Goal: Task Accomplishment & Management: Manage account settings

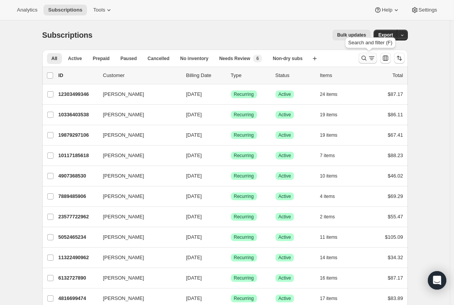
click at [367, 57] on icon "Search and filter results" at bounding box center [364, 58] width 8 height 8
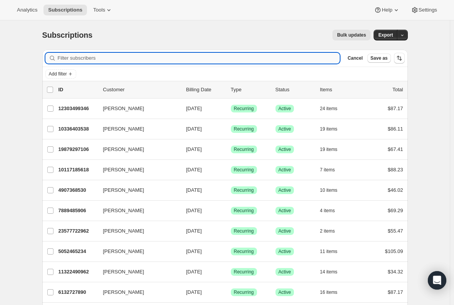
click at [174, 53] on input "Filter subscribers" at bounding box center [199, 58] width 282 height 11
paste input "Geraldine Sangsland"
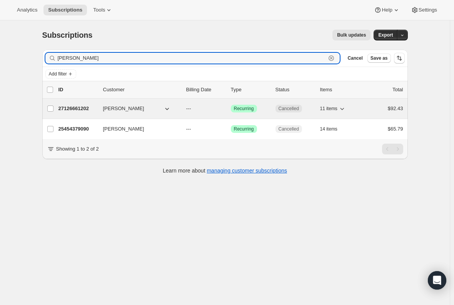
type input "Geraldine Sangsland"
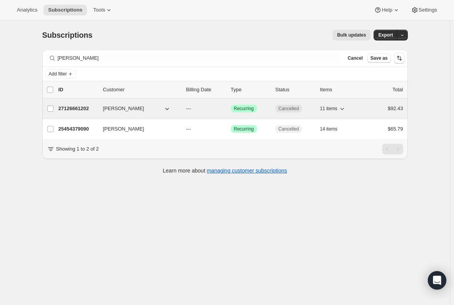
click at [80, 107] on p "27126661202" at bounding box center [77, 109] width 38 height 8
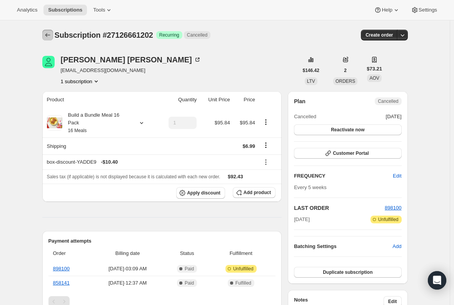
click at [45, 35] on button "Subscriptions" at bounding box center [47, 35] width 11 height 11
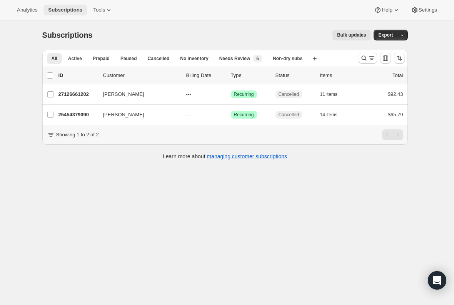
click at [68, 13] on button "Subscriptions" at bounding box center [64, 10] width 43 height 11
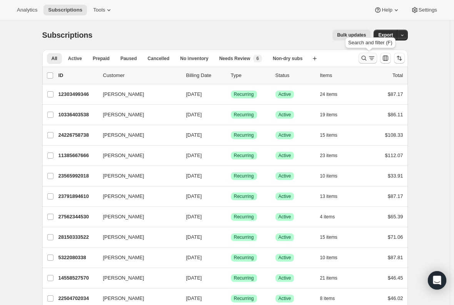
click at [371, 58] on icon "Search and filter results" at bounding box center [372, 58] width 8 height 8
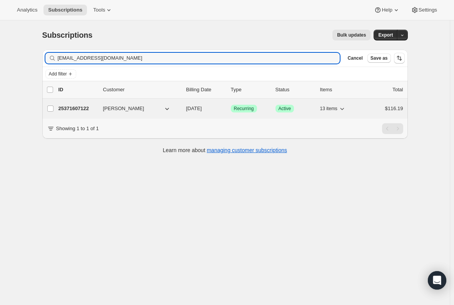
type input "[EMAIL_ADDRESS][DOMAIN_NAME]"
click at [81, 108] on p "25371607122" at bounding box center [77, 109] width 38 height 8
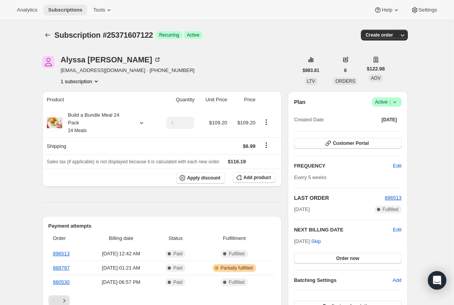
click at [62, 9] on span "Subscriptions" at bounding box center [65, 10] width 34 height 6
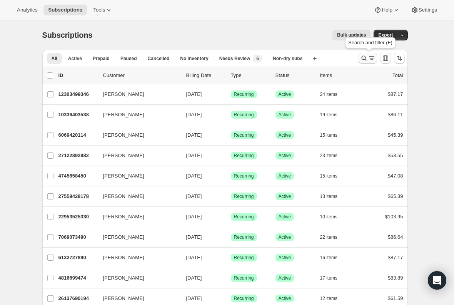
click at [366, 58] on icon "Search and filter results" at bounding box center [364, 58] width 8 height 8
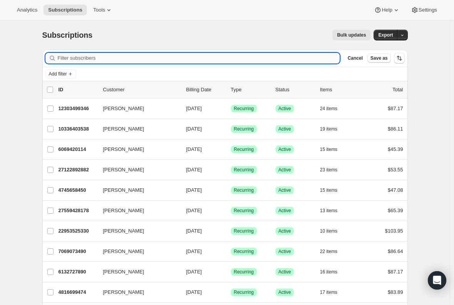
click at [182, 57] on input "Filter subscribers" at bounding box center [199, 58] width 282 height 11
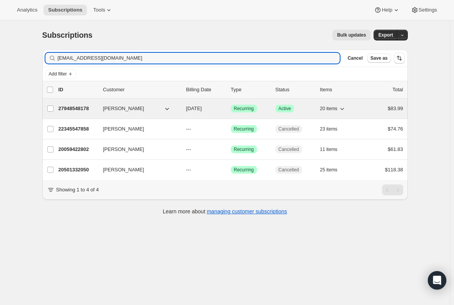
type input "[EMAIL_ADDRESS][DOMAIN_NAME]"
click at [77, 108] on p "27948548178" at bounding box center [77, 109] width 38 height 8
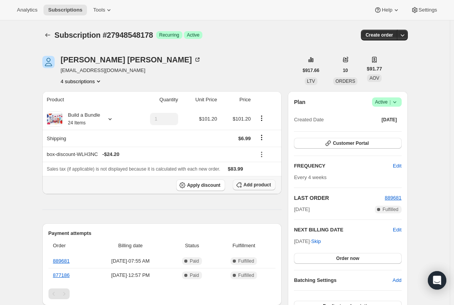
click at [264, 181] on button "Add product" at bounding box center [254, 184] width 43 height 11
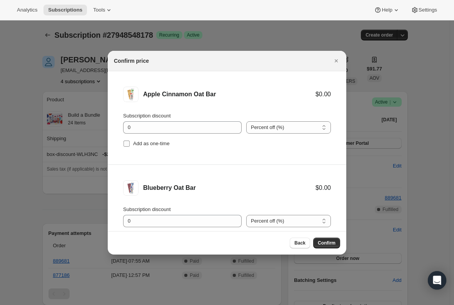
click at [125, 144] on input "Add as one-time" at bounding box center [126, 143] width 6 height 6
checkbox input "true"
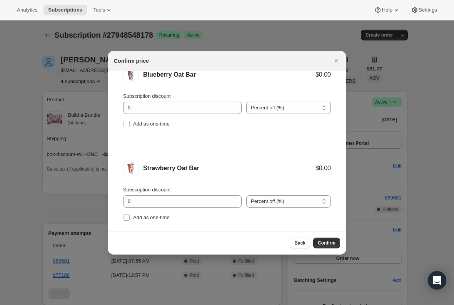
scroll to position [115, 0]
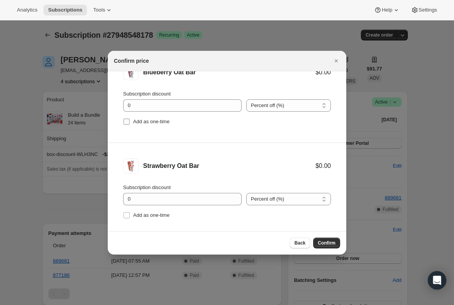
click at [125, 123] on input "Add as one-time" at bounding box center [126, 121] width 6 height 6
checkbox input "true"
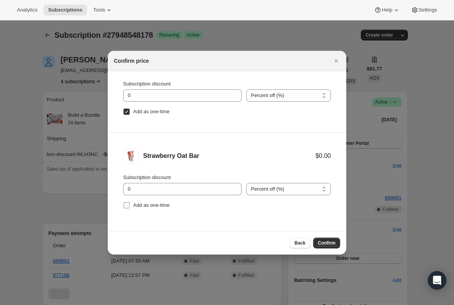
click at [126, 205] on input "Add as one-time" at bounding box center [126, 205] width 6 height 6
checkbox input "true"
click at [324, 243] on span "Confirm" at bounding box center [327, 243] width 18 height 6
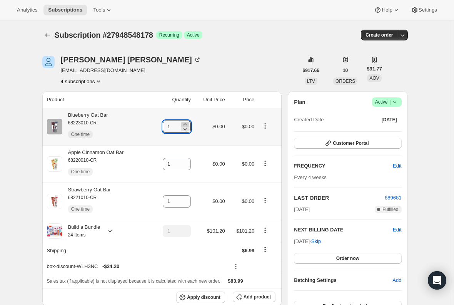
click at [187, 122] on icon at bounding box center [185, 124] width 8 height 8
type input "3"
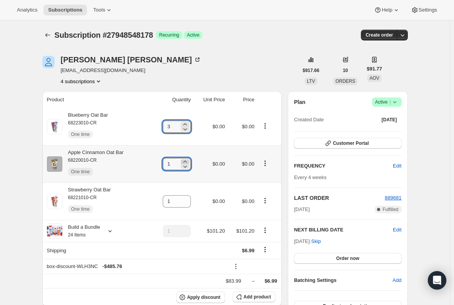
click at [187, 161] on icon at bounding box center [185, 162] width 8 height 8
type input "3"
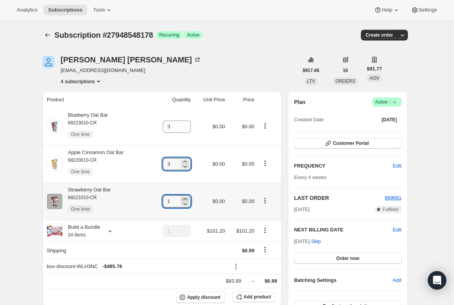
click at [189, 198] on icon at bounding box center [185, 199] width 8 height 8
type input "3"
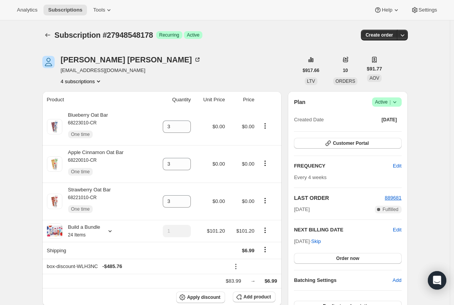
click at [63, 13] on button "Subscriptions" at bounding box center [64, 10] width 43 height 11
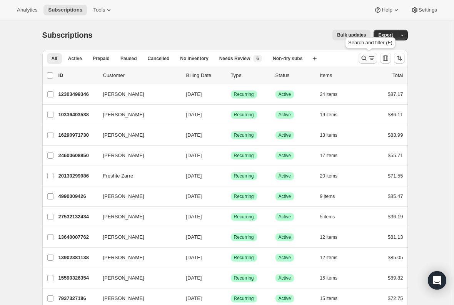
click at [367, 57] on icon "Search and filter results" at bounding box center [364, 58] width 8 height 8
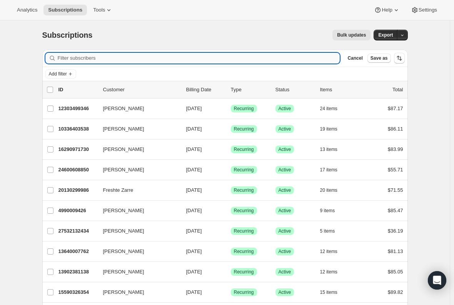
click at [193, 55] on input "Filter subscribers" at bounding box center [199, 58] width 282 height 11
click at [71, 57] on input "Filter subscribers" at bounding box center [199, 58] width 282 height 11
paste input "[EMAIL_ADDRESS][DOMAIN_NAME]"
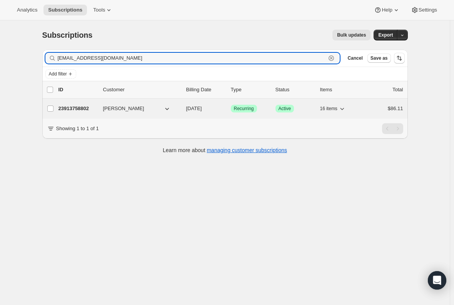
type input "[EMAIL_ADDRESS][DOMAIN_NAME]"
click at [73, 110] on p "23913758802" at bounding box center [77, 109] width 38 height 8
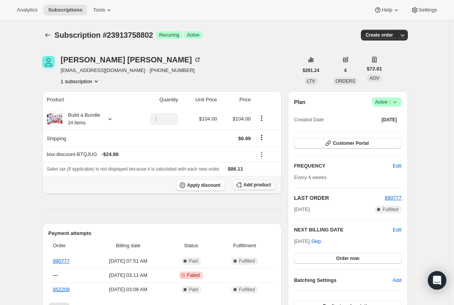
click at [251, 185] on span "Add product" at bounding box center [256, 184] width 27 height 6
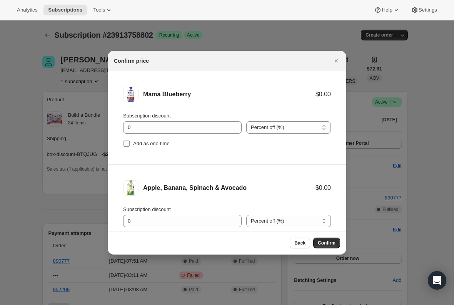
click at [126, 143] on input "Add as one-time" at bounding box center [126, 143] width 6 height 6
checkbox input "true"
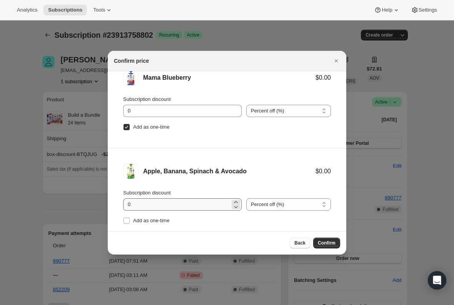
scroll to position [32, 0]
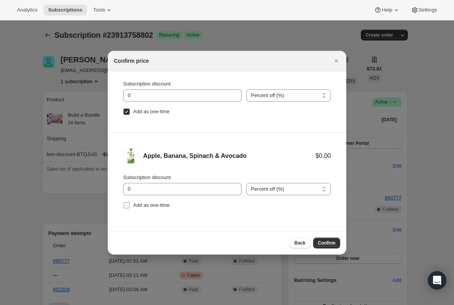
click at [130, 206] on label "Add as one-time" at bounding box center [146, 205] width 47 height 11
click at [130, 206] on input "Add as one-time" at bounding box center [126, 205] width 6 height 6
checkbox input "true"
click at [321, 242] on span "Confirm" at bounding box center [327, 243] width 18 height 6
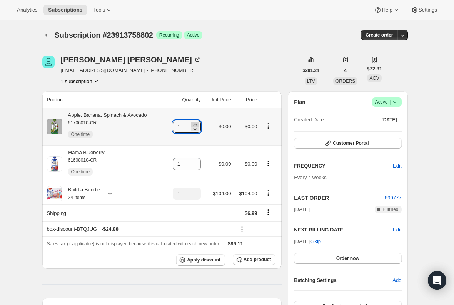
click at [199, 123] on icon at bounding box center [195, 124] width 8 height 8
type input "2"
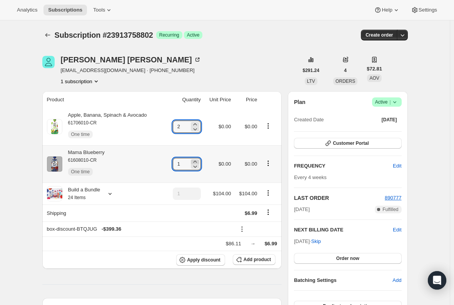
click at [196, 159] on icon at bounding box center [195, 162] width 8 height 8
click at [199, 165] on icon at bounding box center [195, 166] width 8 height 8
type input "2"
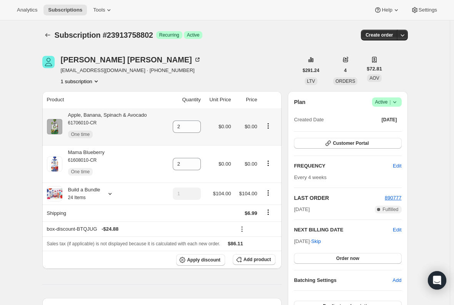
click at [122, 114] on div "Apple, Banana, Spinach & Avocado 61706010-CR One time" at bounding box center [104, 126] width 85 height 31
copy div "Apple, Banana, Spinach & Avocado"
click at [92, 151] on div "Mama Blueberry 61608010-CR One time" at bounding box center [83, 163] width 42 height 31
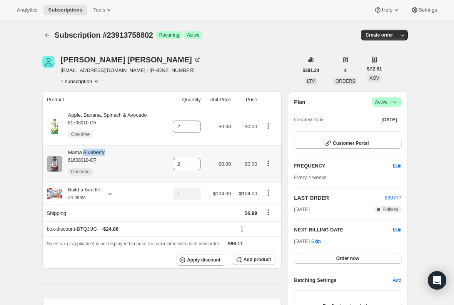
click at [92, 151] on div "Mama Blueberry 61608010-CR One time" at bounding box center [83, 163] width 42 height 31
copy div "Mama Blueberry"
drag, startPoint x: 4, startPoint y: 160, endPoint x: 16, endPoint y: 153, distance: 13.8
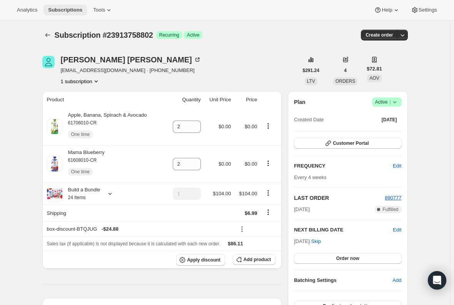
click at [67, 9] on span "Subscriptions" at bounding box center [65, 10] width 34 height 6
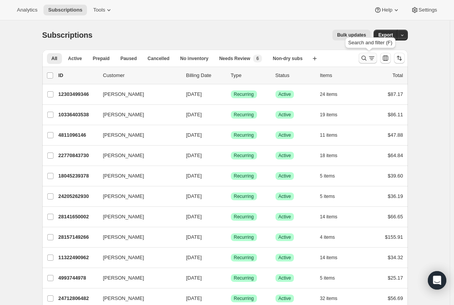
click at [373, 58] on icon "Search and filter results" at bounding box center [372, 58] width 8 height 8
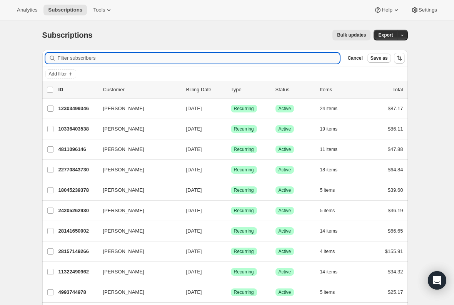
click at [126, 60] on input "Filter subscribers" at bounding box center [199, 58] width 282 height 11
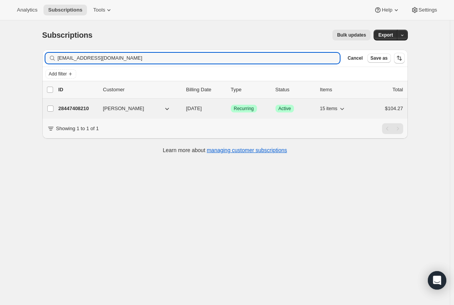
type input "[EMAIL_ADDRESS][DOMAIN_NAME]"
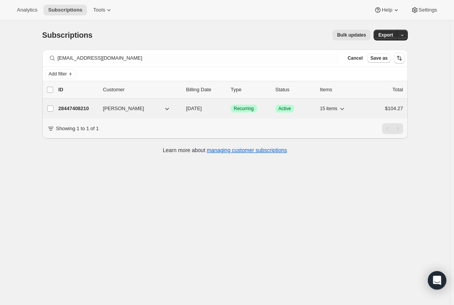
click at [82, 105] on p "28447408210" at bounding box center [77, 109] width 38 height 8
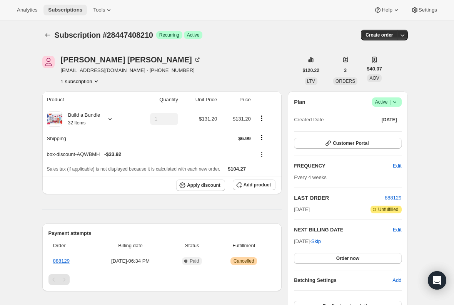
click at [64, 11] on span "Subscriptions" at bounding box center [65, 10] width 34 height 6
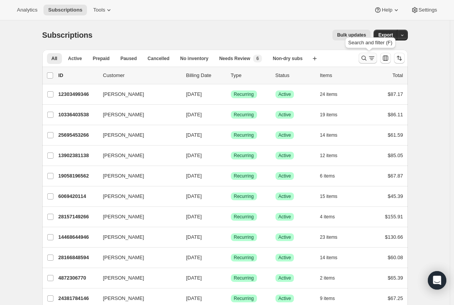
click at [366, 57] on icon "Search and filter results" at bounding box center [363, 58] width 5 height 5
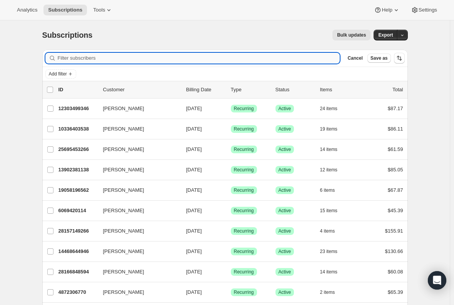
click at [80, 61] on input "Filter subscribers" at bounding box center [199, 58] width 282 height 11
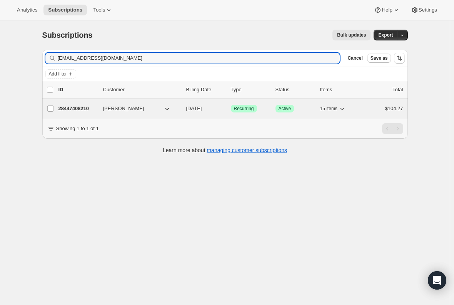
type input "[EMAIL_ADDRESS][DOMAIN_NAME]"
click at [85, 106] on p "28447408210" at bounding box center [77, 109] width 38 height 8
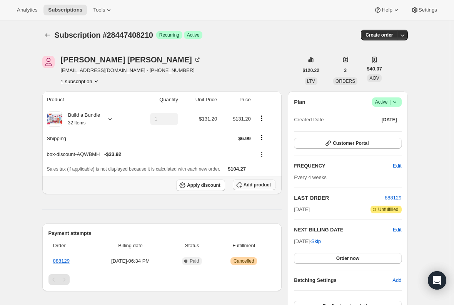
click at [256, 185] on span "Add product" at bounding box center [256, 184] width 27 height 6
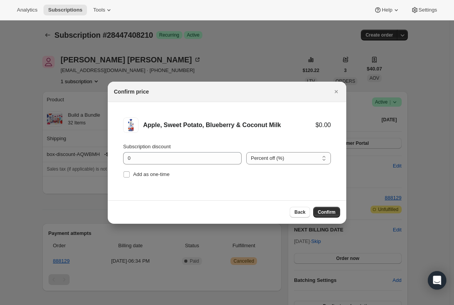
click at [118, 174] on li "Apple, Sweet Potato, Blueberry & Coconut Milk $0.00 Subscription discount 0 Per…" at bounding box center [227, 148] width 238 height 93
click at [127, 176] on input "Add as one-time" at bounding box center [126, 174] width 6 height 6
checkbox input "true"
click at [321, 214] on span "Confirm" at bounding box center [327, 212] width 18 height 6
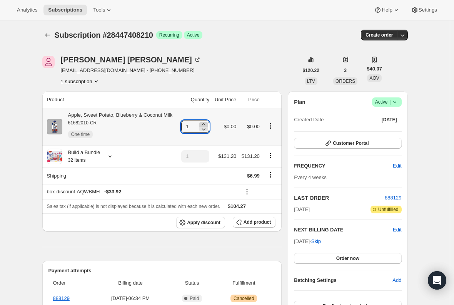
click at [205, 123] on icon at bounding box center [203, 124] width 3 height 2
click at [158, 113] on div "Apple, Sweet Potato, Blueberry & Coconut Milk 61682010-CR One time" at bounding box center [117, 126] width 110 height 31
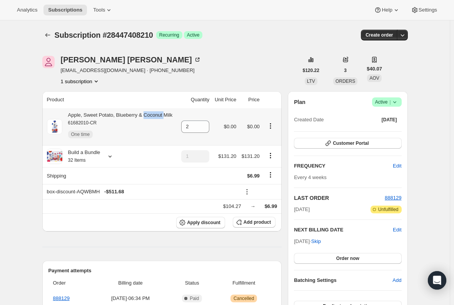
click at [158, 113] on div "Apple, Sweet Potato, Blueberry & Coconut Milk 61682010-CR One time" at bounding box center [117, 126] width 110 height 31
drag, startPoint x: 158, startPoint y: 113, endPoint x: 116, endPoint y: 115, distance: 41.9
click at [116, 115] on div "Apple, Sweet Potato, Blueberry & Coconut Milk 61682010-CR One time" at bounding box center [117, 126] width 110 height 31
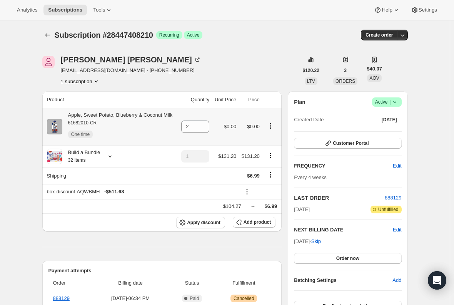
drag, startPoint x: 116, startPoint y: 115, endPoint x: 103, endPoint y: 115, distance: 13.1
click at [103, 115] on div "Apple, Sweet Potato, Blueberry & Coconut Milk 61682010-CR One time" at bounding box center [117, 126] width 110 height 31
copy div "Apple, Sweet Potato, Blueberry & Coconut Milk"
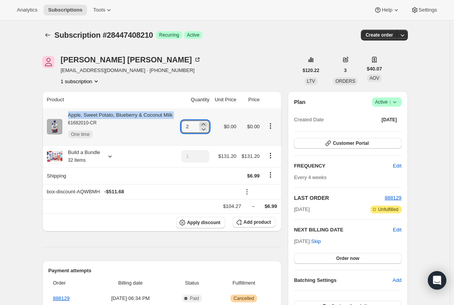
click at [206, 121] on icon at bounding box center [204, 124] width 8 height 8
type input "3"
